Goal: Obtain resource: Obtain resource

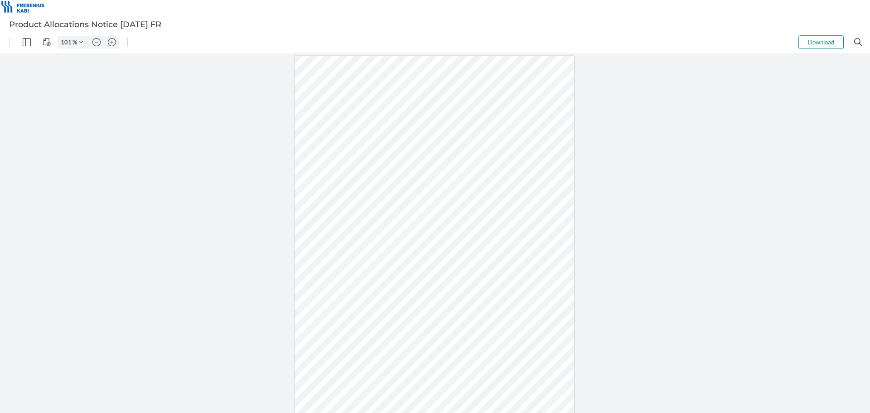
type input "99"
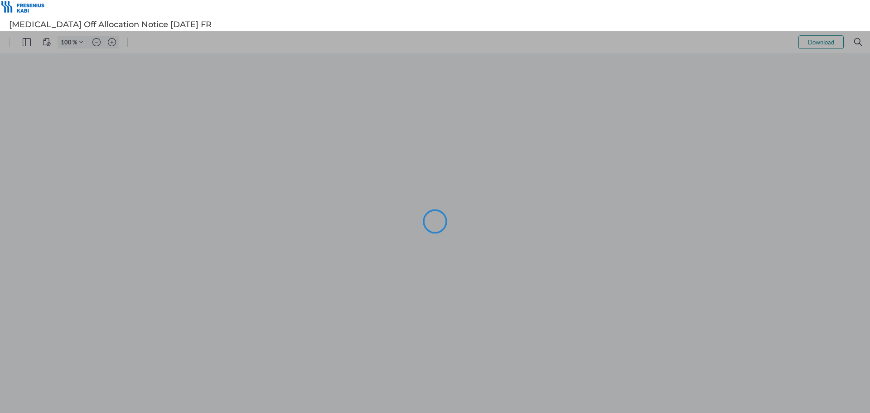
type input "99"
